Goal: Task Accomplishment & Management: Use online tool/utility

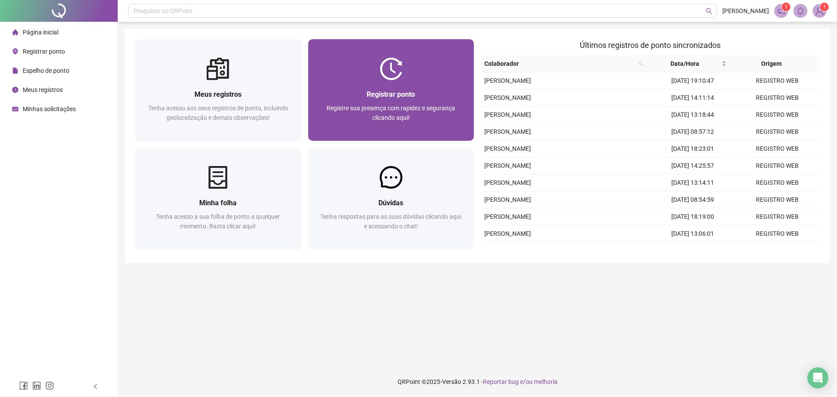
click at [399, 113] on div "Registre sua presença com rapidez e segurança clicando aqui!" at bounding box center [391, 117] width 145 height 29
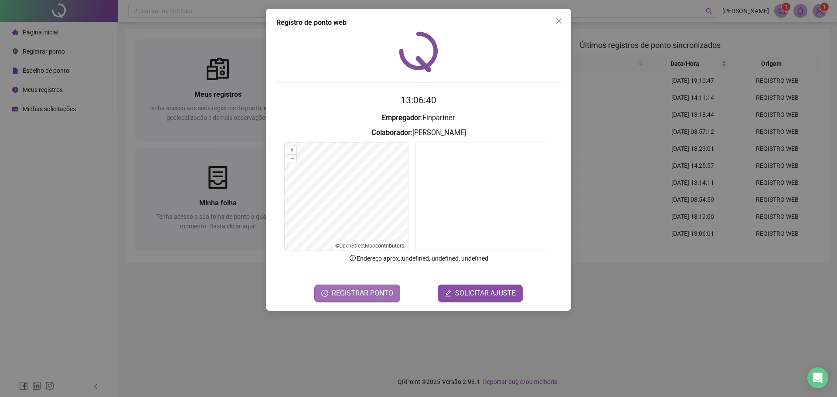
click at [343, 300] on button "REGISTRAR PONTO" at bounding box center [357, 293] width 86 height 17
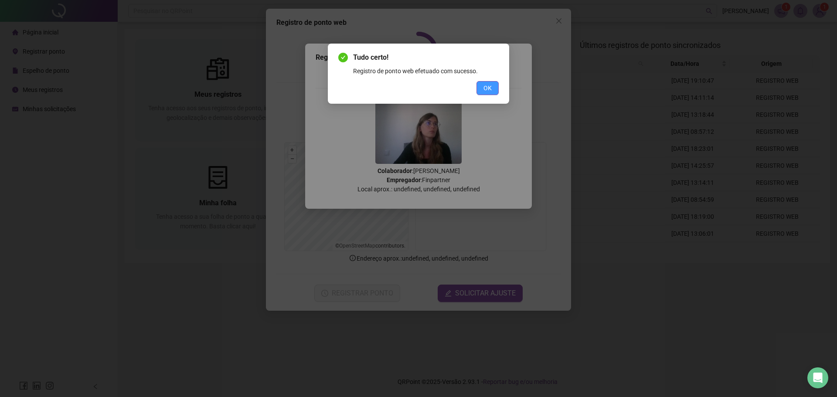
click at [494, 86] on button "OK" at bounding box center [487, 88] width 22 height 14
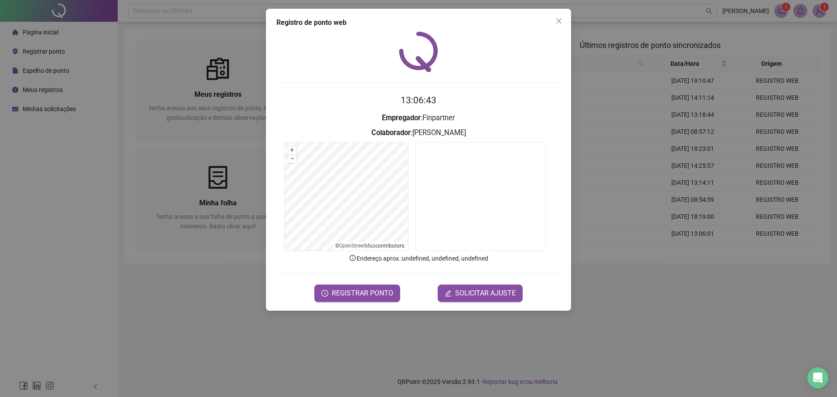
drag, startPoint x: 559, startPoint y: 24, endPoint x: 554, endPoint y: 27, distance: 4.9
click at [559, 24] on button "Close" at bounding box center [559, 21] width 14 height 14
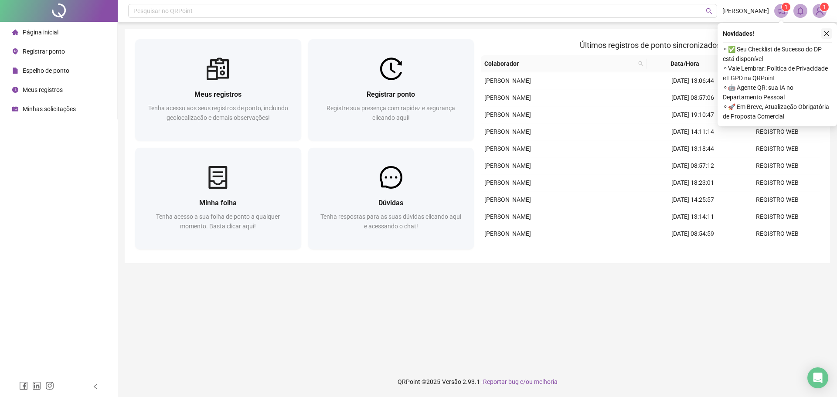
click at [827, 31] on icon "close" at bounding box center [826, 34] width 6 height 6
